Goal: Task Accomplishment & Management: Complete application form

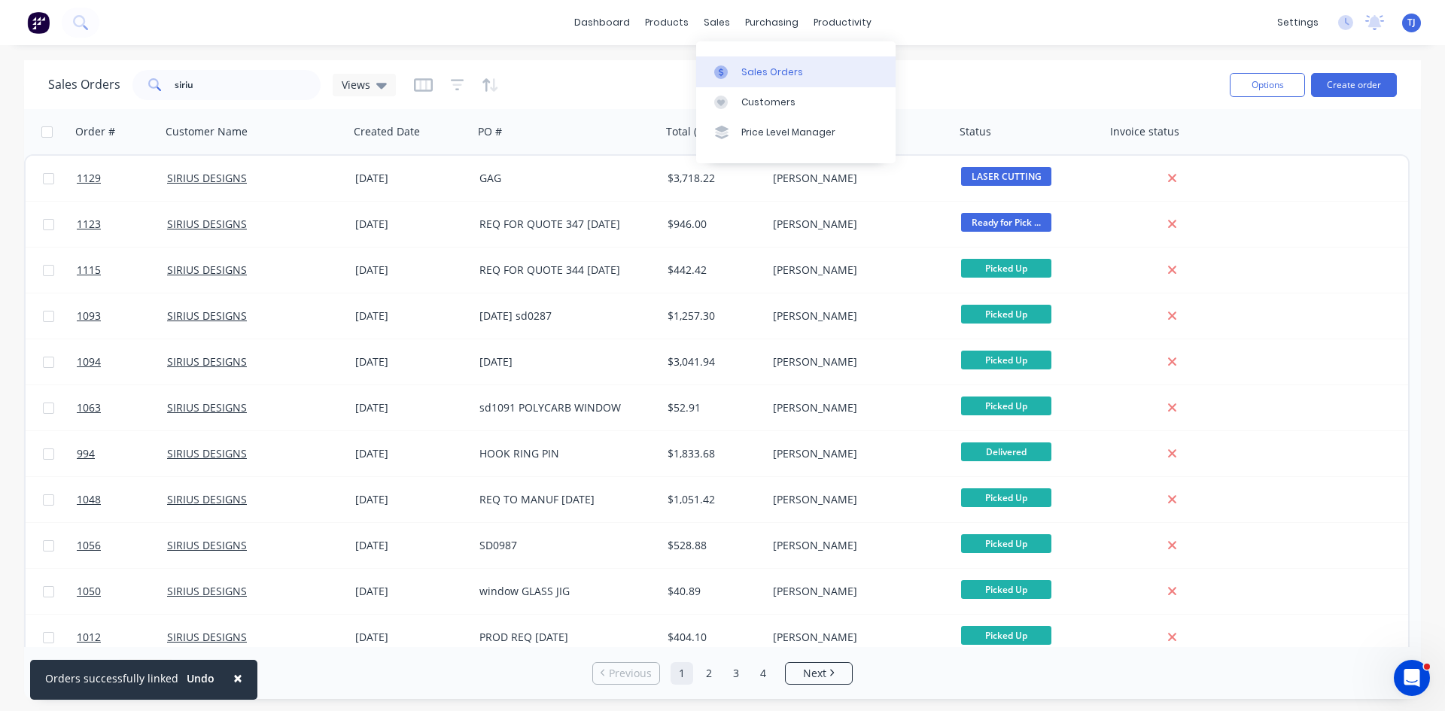
click at [764, 74] on div "Sales Orders" at bounding box center [772, 72] width 62 height 14
click at [1355, 76] on button "Create order" at bounding box center [1354, 85] width 86 height 24
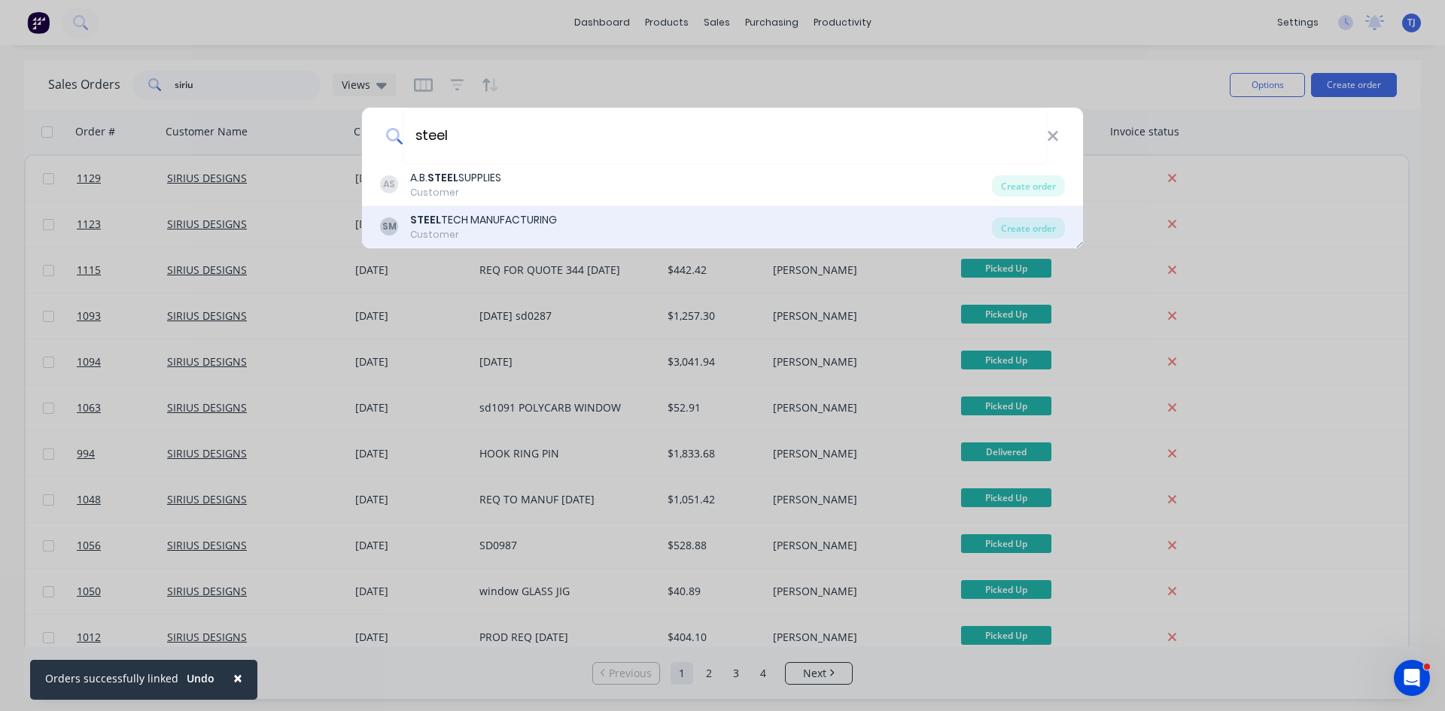
type input "steel"
click at [425, 224] on b "STEEL" at bounding box center [425, 219] width 31 height 15
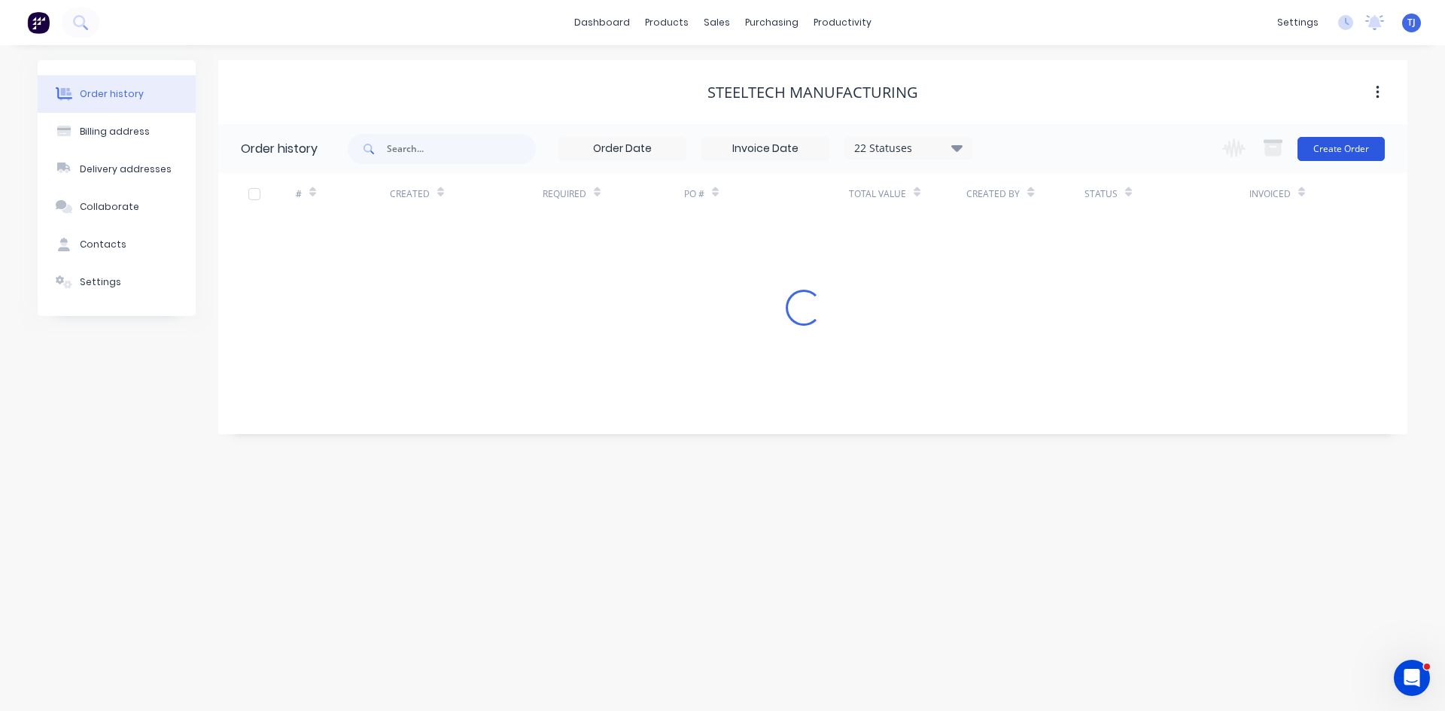
click at [1338, 144] on button "Create Order" at bounding box center [1340, 149] width 87 height 24
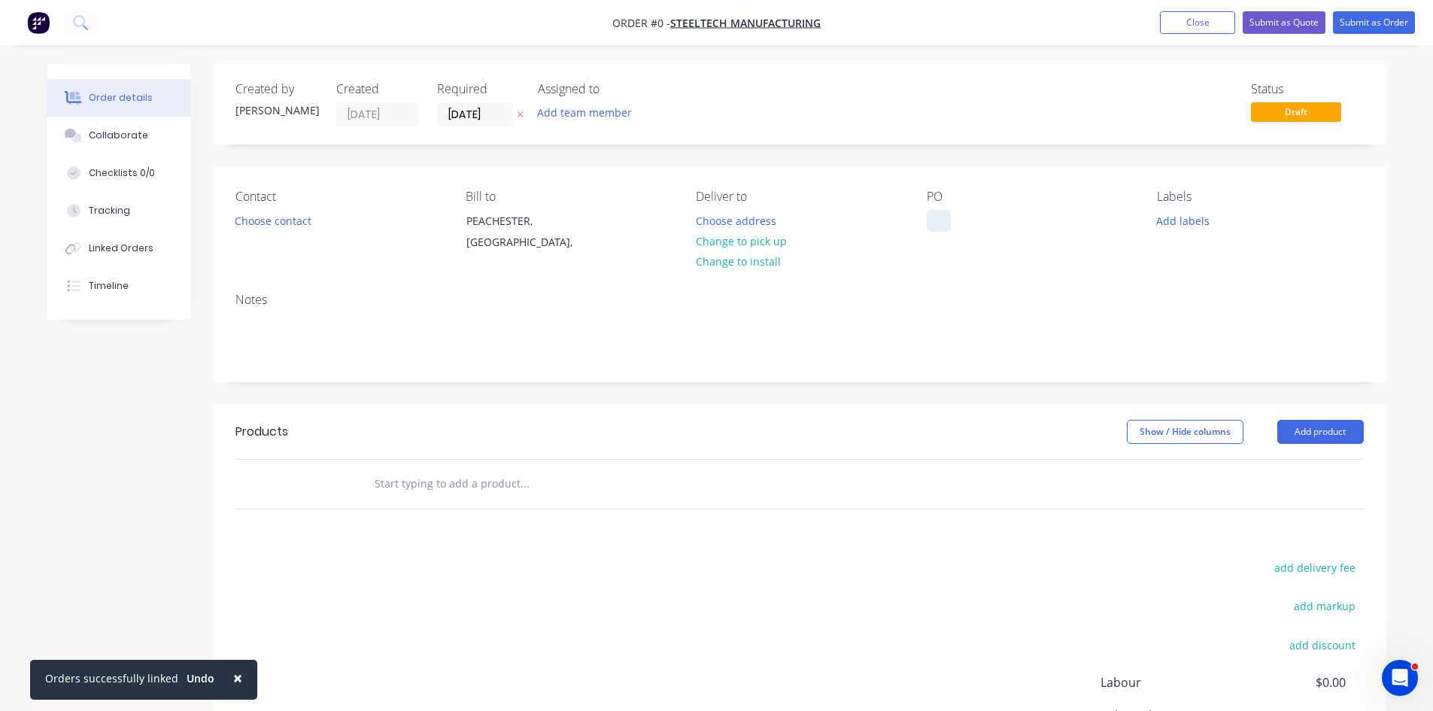
click at [930, 223] on div at bounding box center [939, 221] width 24 height 22
click at [1308, 431] on div "Order details Collaborate Checklists 0/0 Tracking Linked Orders Timeline Order …" at bounding box center [716, 478] width 1369 height 829
click at [1308, 431] on button "Add product" at bounding box center [1321, 432] width 87 height 24
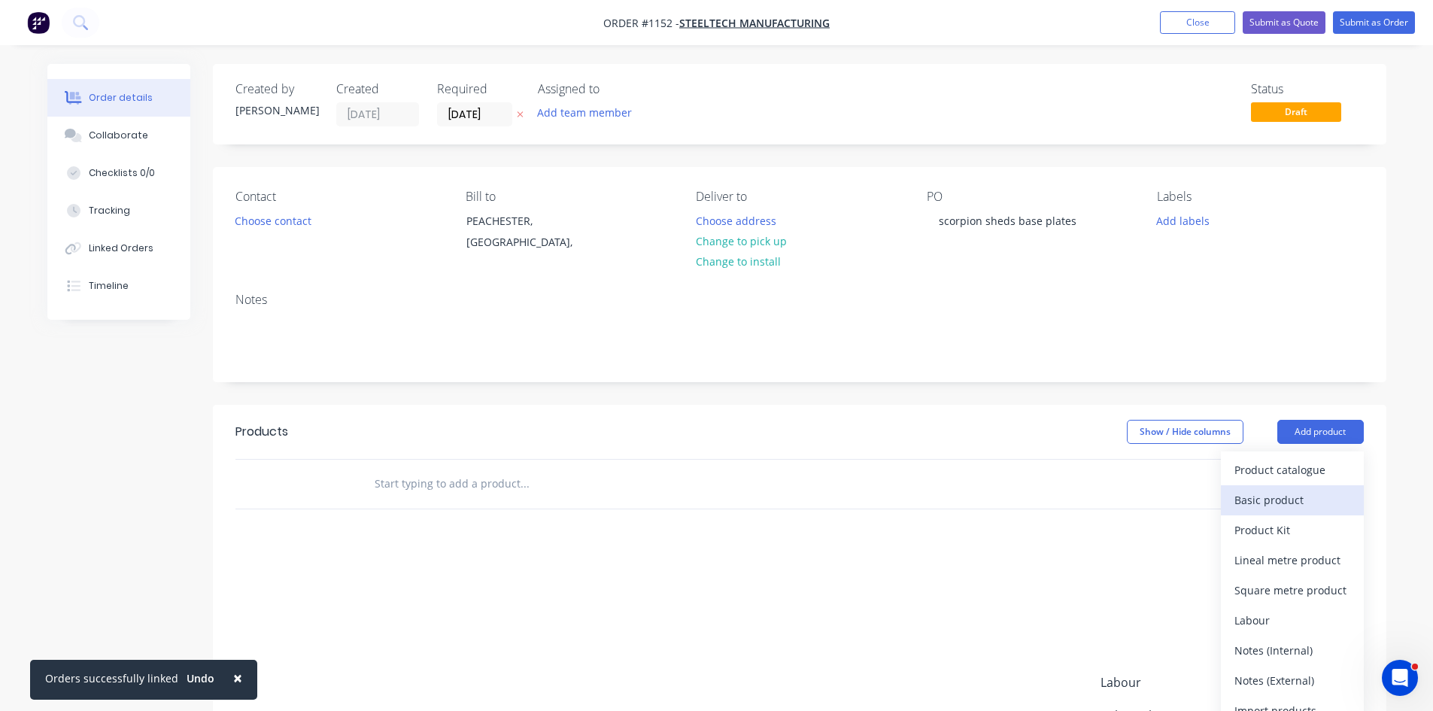
click at [1290, 500] on div "Basic product" at bounding box center [1293, 500] width 116 height 22
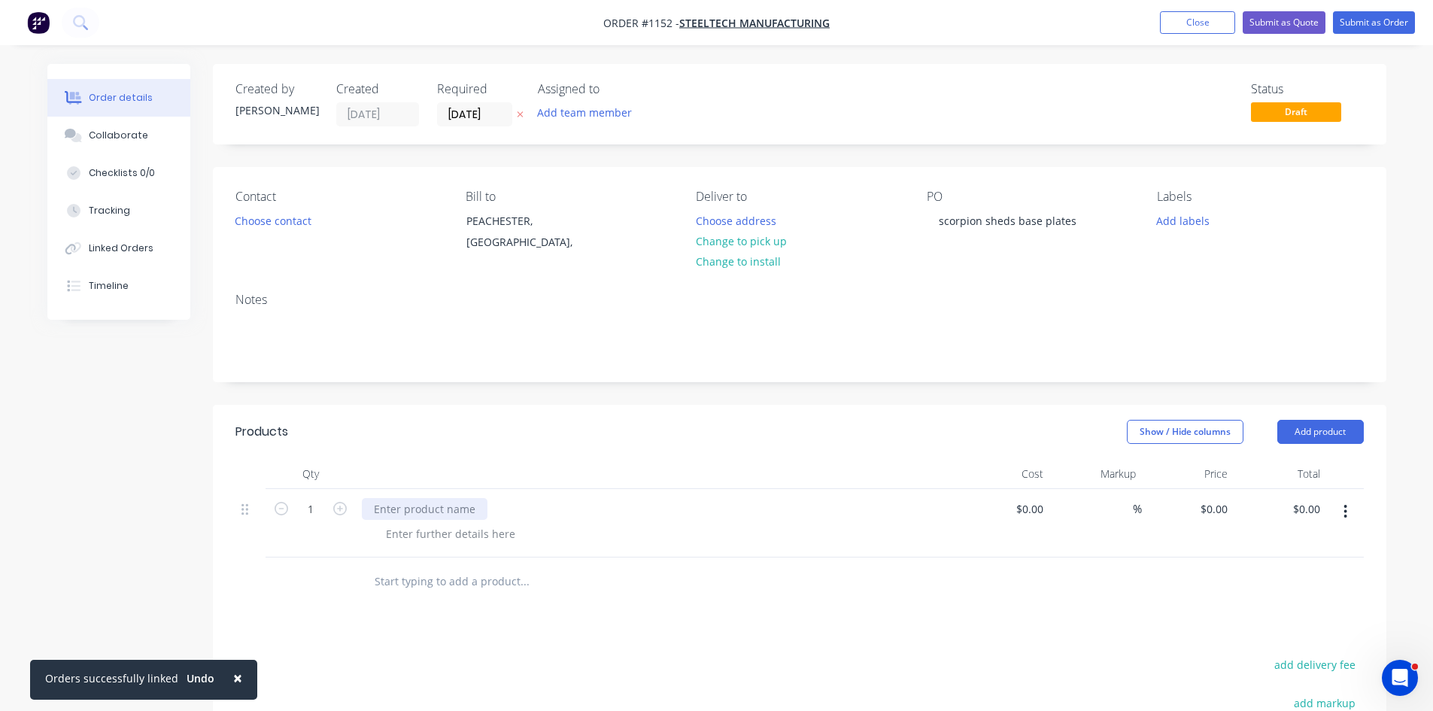
click at [423, 508] on div at bounding box center [425, 509] width 126 height 22
click at [425, 534] on div at bounding box center [450, 534] width 153 height 22
click at [1399, 26] on button "Submit as Order" at bounding box center [1374, 22] width 82 height 23
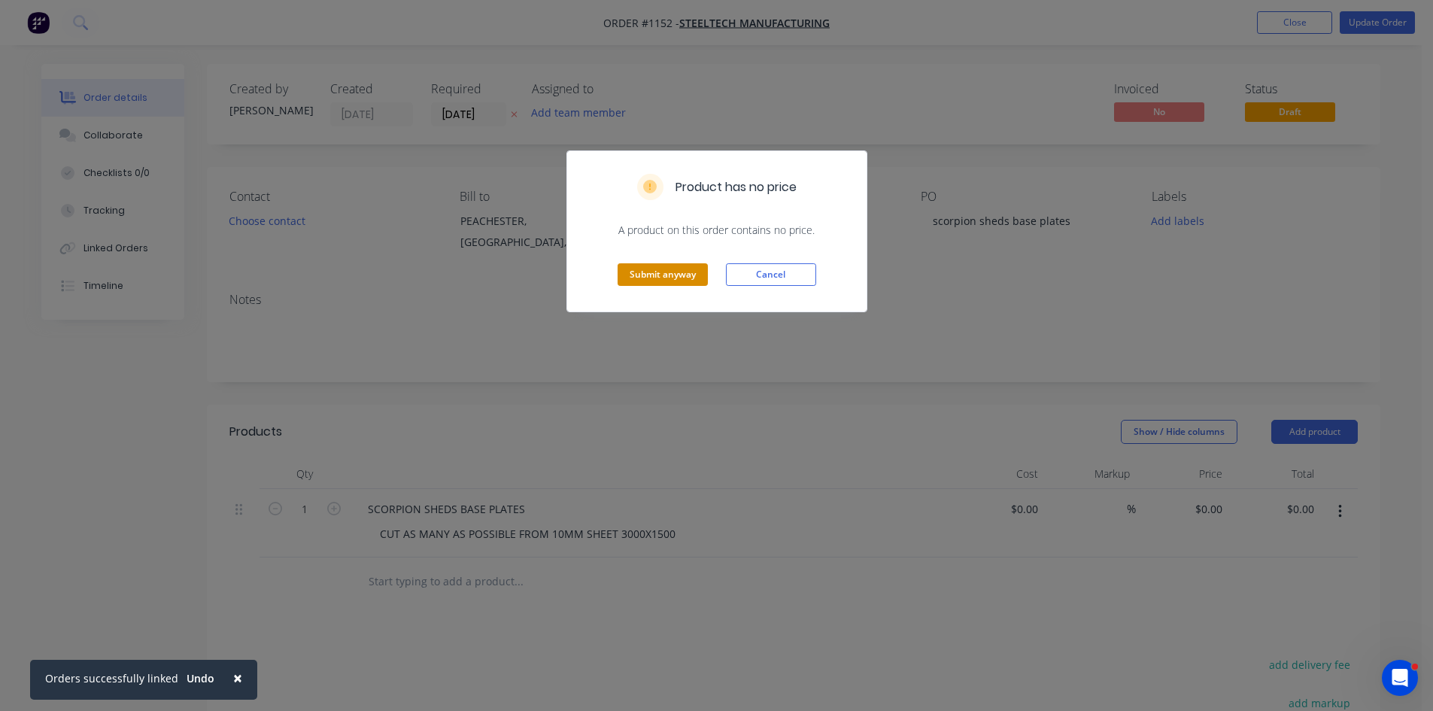
click at [671, 274] on button "Submit anyway" at bounding box center [663, 274] width 90 height 23
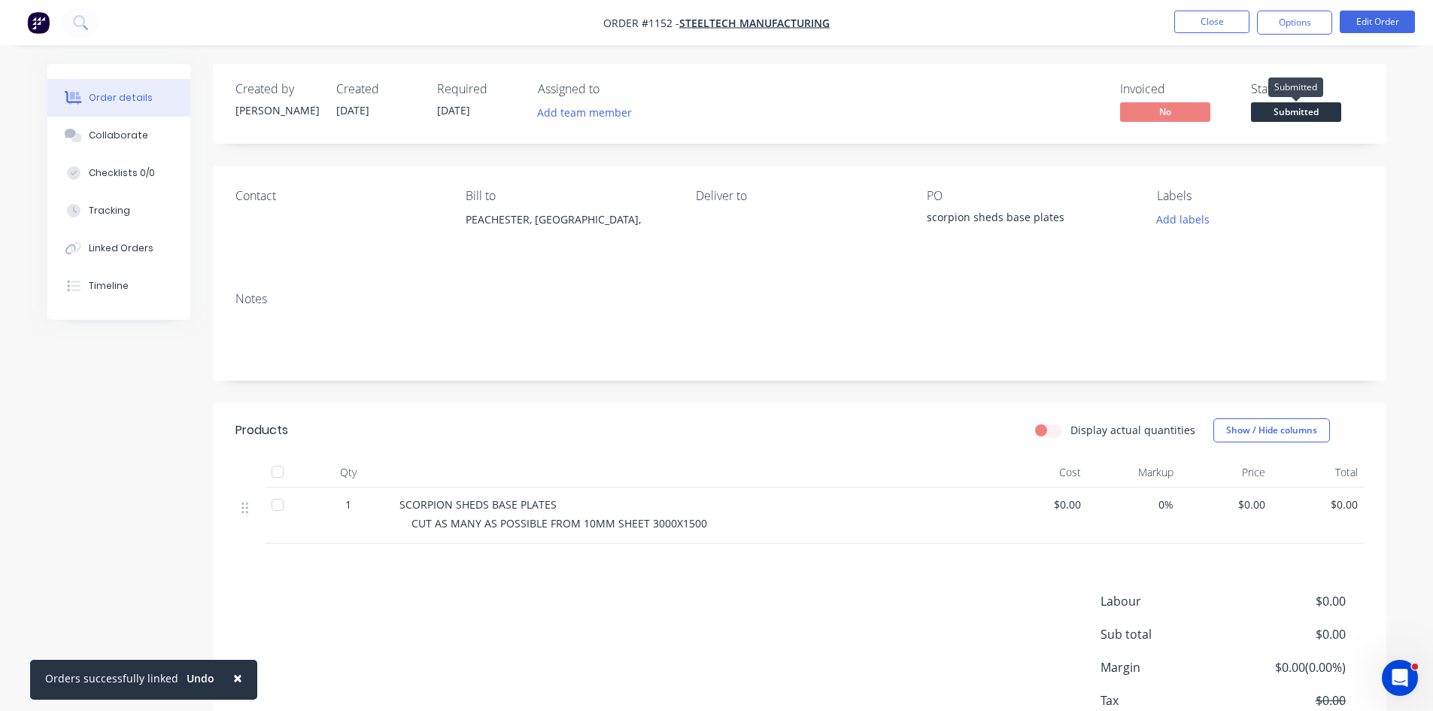
drag, startPoint x: 1269, startPoint y: 107, endPoint x: 1275, endPoint y: 114, distance: 9.6
click at [1269, 108] on span "Submitted" at bounding box center [1296, 111] width 90 height 19
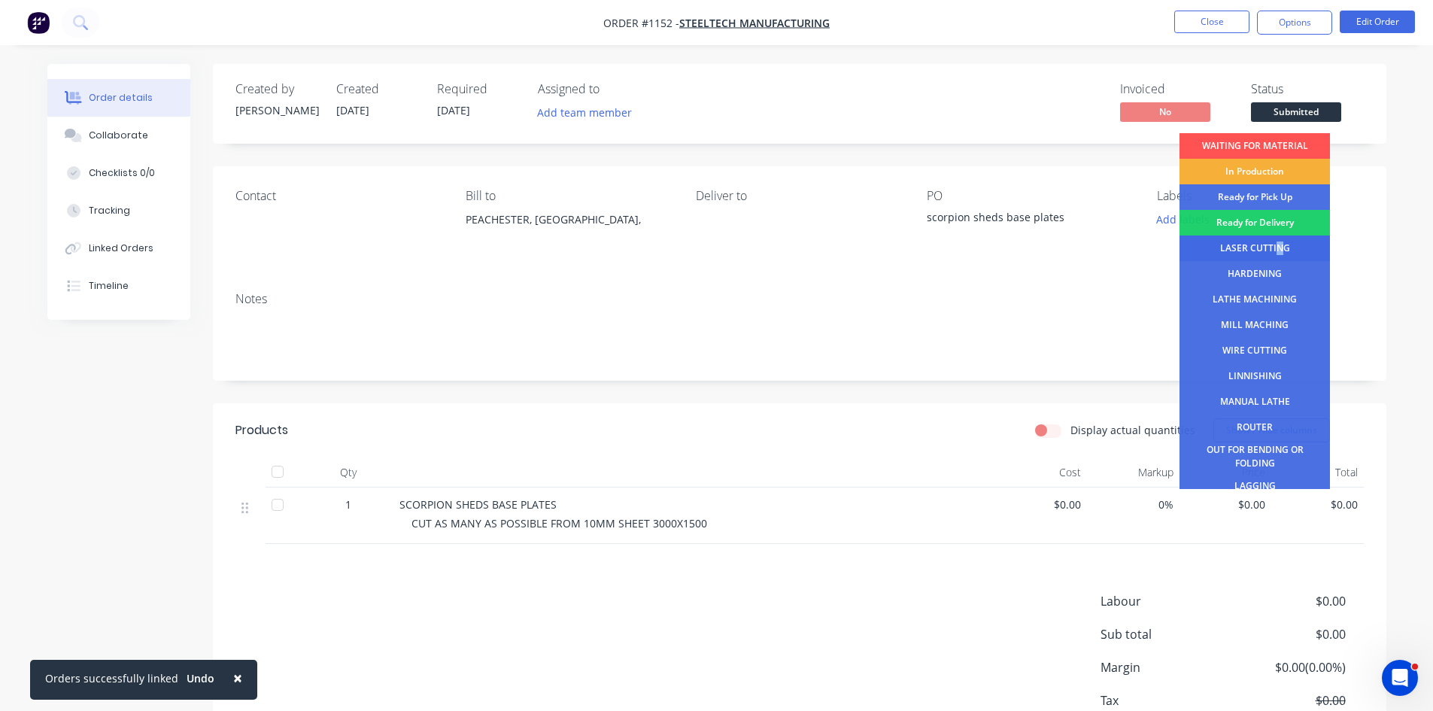
click at [1278, 244] on div "LASER CUTTING" at bounding box center [1255, 248] width 150 height 26
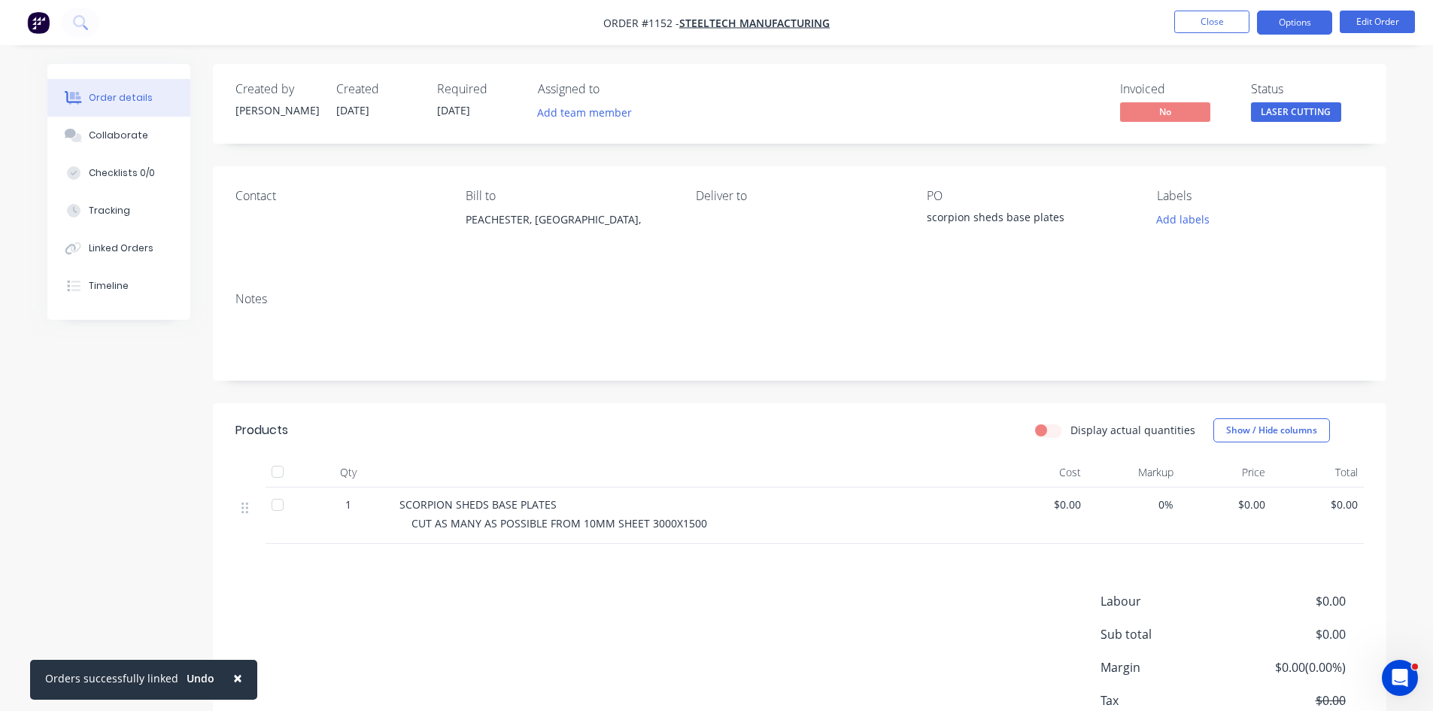
click at [1296, 21] on button "Options" at bounding box center [1294, 23] width 75 height 24
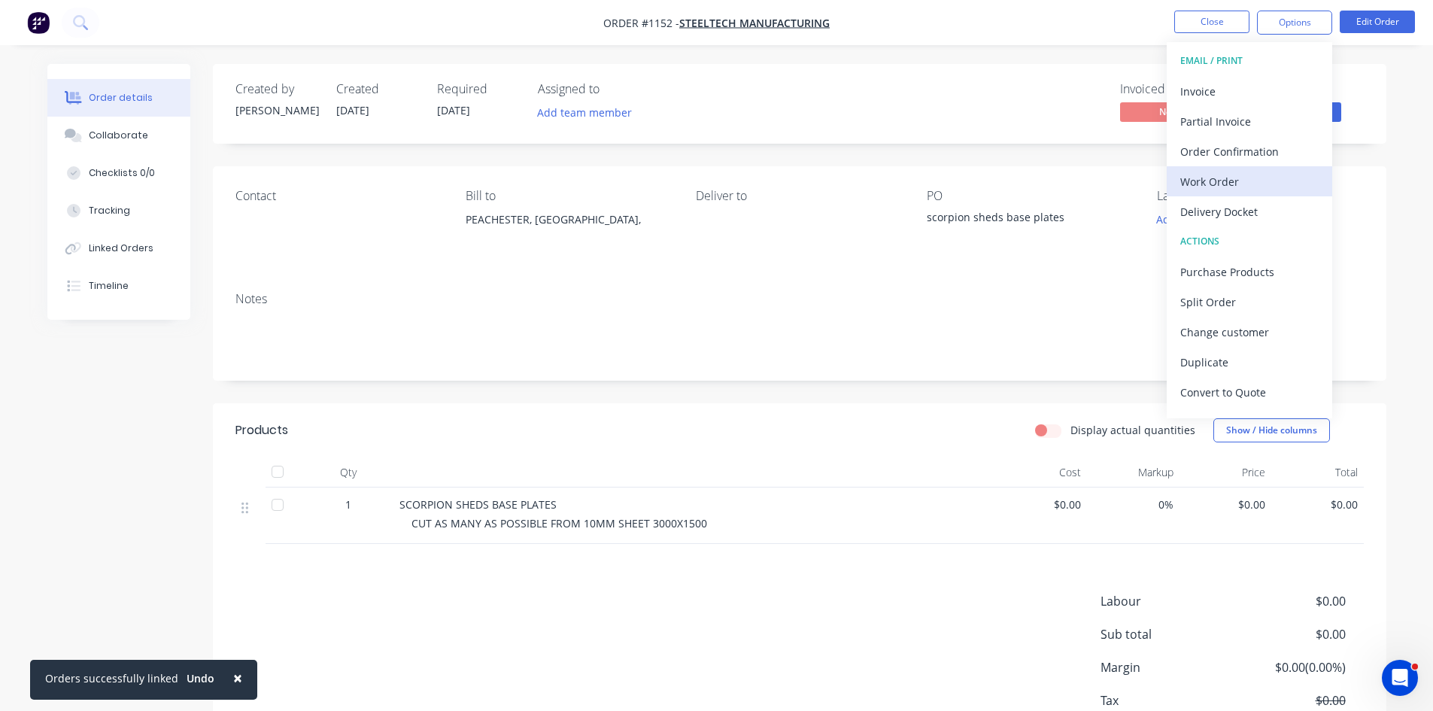
click at [1256, 183] on div "Work Order" at bounding box center [1249, 182] width 138 height 22
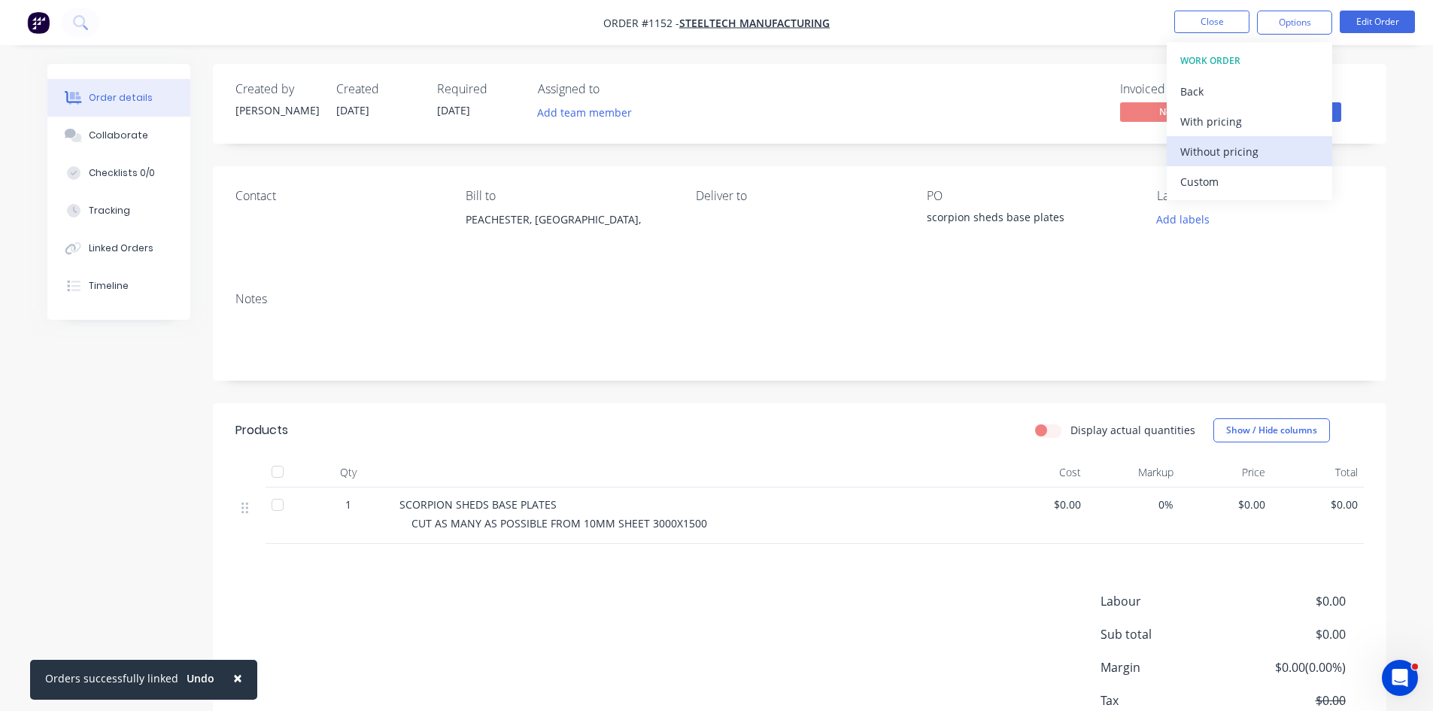
click at [1256, 158] on div "Without pricing" at bounding box center [1249, 152] width 138 height 22
